Goal: Communication & Community: Answer question/provide support

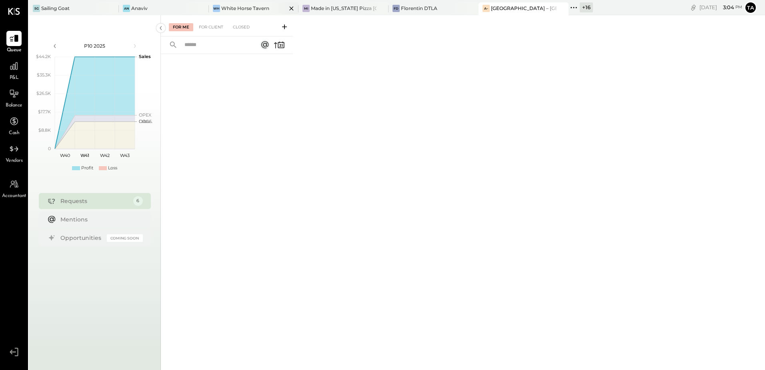
click at [247, 8] on div "White Horse Tavern" at bounding box center [245, 8] width 48 height 7
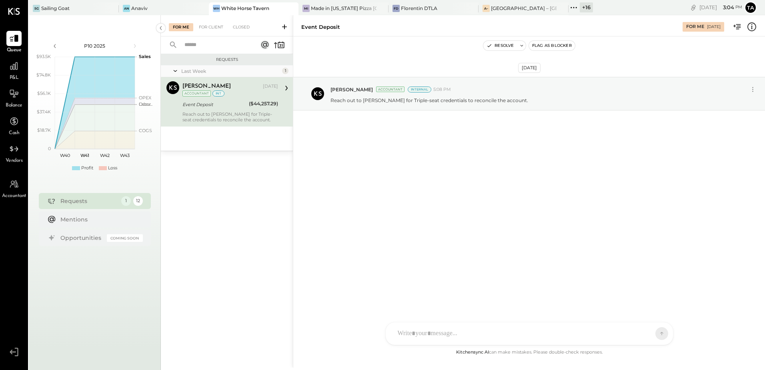
click at [209, 111] on div "Reach out to [PERSON_NAME] for Triple-seat credentials to reconcile the account." at bounding box center [230, 116] width 96 height 11
click at [411, 169] on div "[DATE] [PERSON_NAME] Accountant Internal 5:08 PM Reach out to [GEOGRAPHIC_DATA]…" at bounding box center [529, 113] width 472 height 114
click at [523, 45] on icon at bounding box center [521, 46] width 3 height 2
click at [555, 73] on textarea at bounding box center [553, 74] width 125 height 21
type textarea "**********"
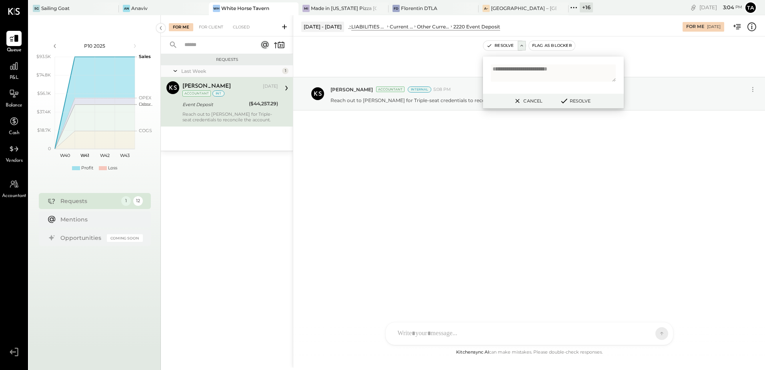
drag, startPoint x: 568, startPoint y: 100, endPoint x: 562, endPoint y: 112, distance: 13.8
click at [568, 100] on icon at bounding box center [564, 100] width 10 height 9
